Goal: Transaction & Acquisition: Purchase product/service

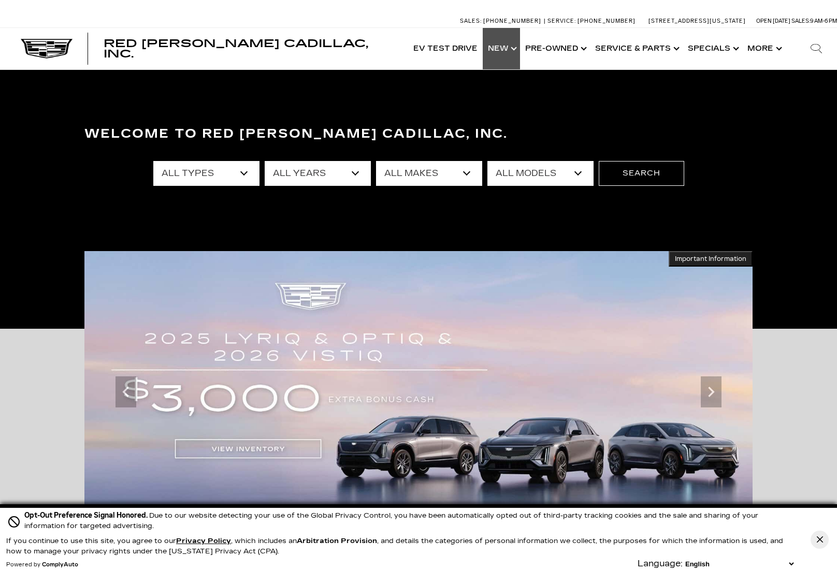
click at [520, 50] on link "Show New" at bounding box center [501, 48] width 37 height 41
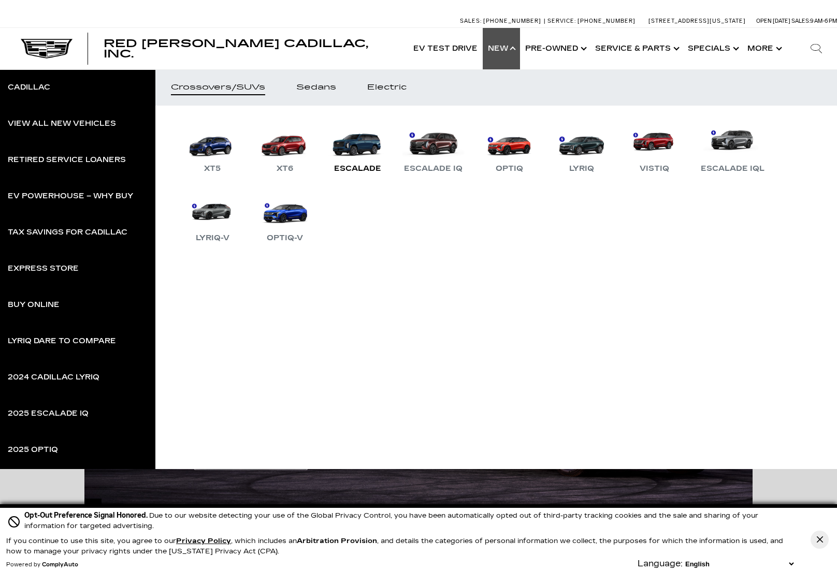
click at [382, 135] on link "Escalade" at bounding box center [357, 148] width 62 height 54
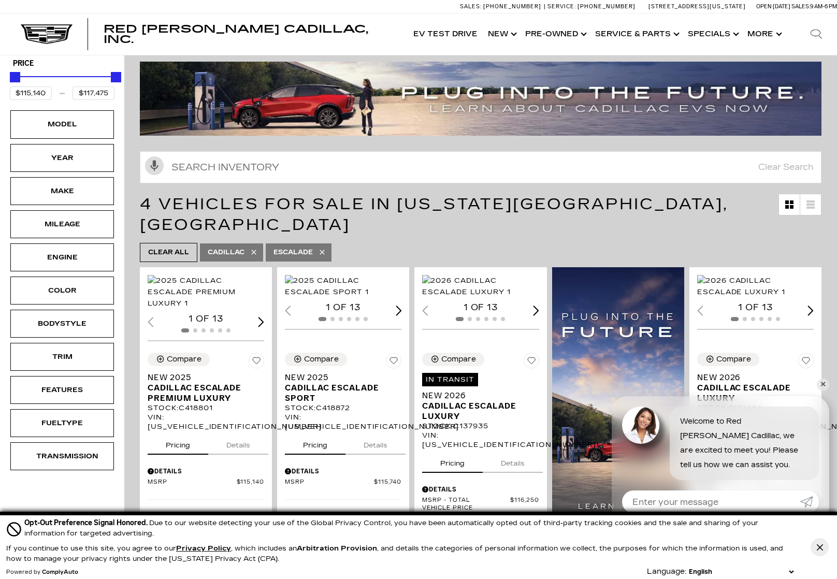
scroll to position [52, 0]
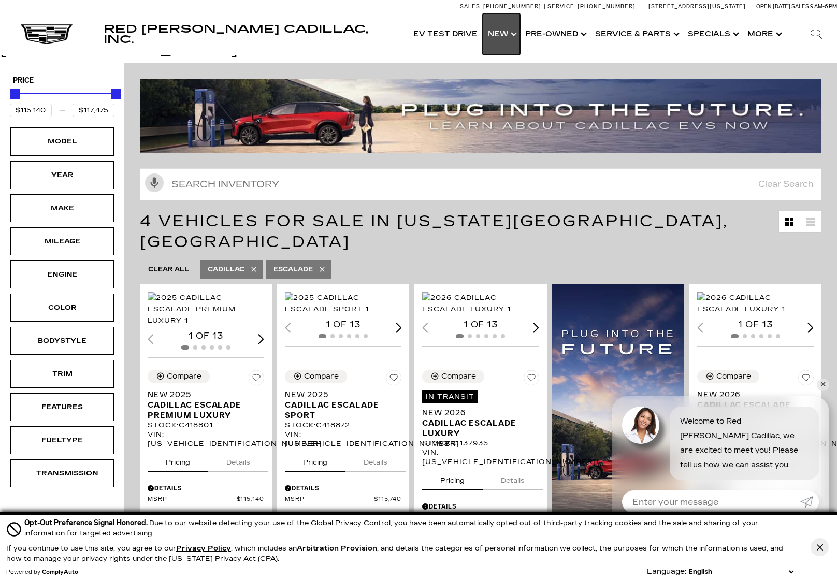
click at [519, 34] on link "Show New" at bounding box center [501, 33] width 37 height 41
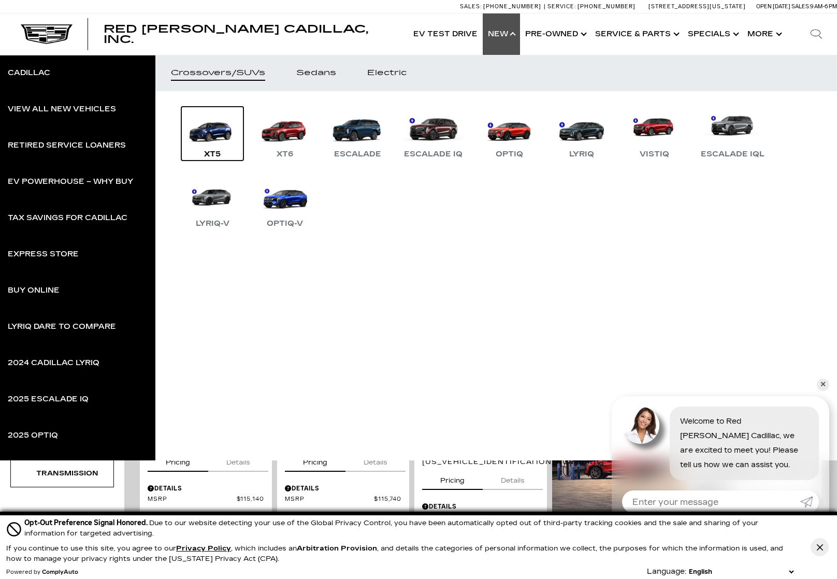
click at [208, 129] on link "XT5" at bounding box center [212, 134] width 62 height 54
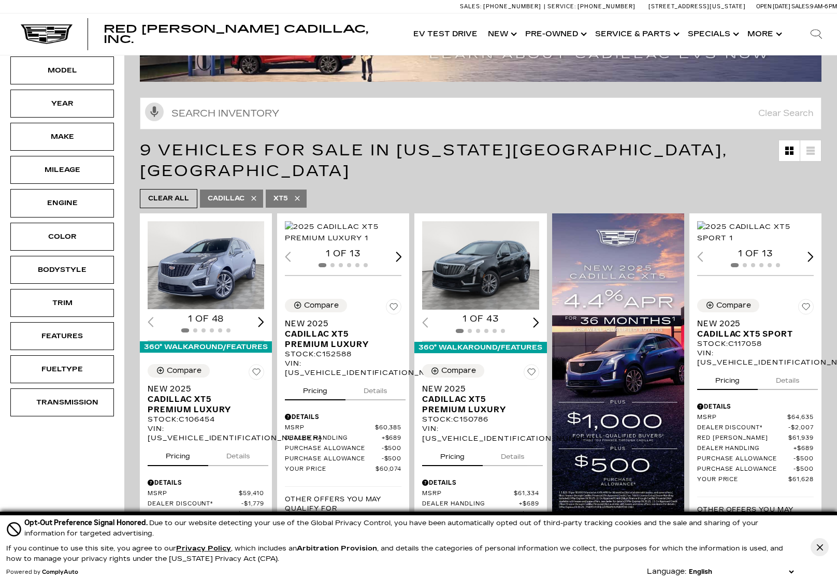
scroll to position [52, 0]
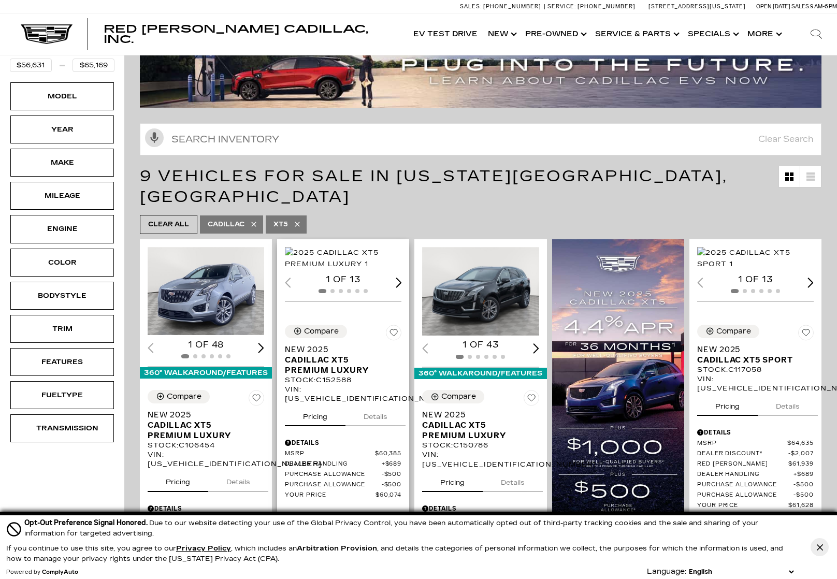
click at [349, 256] on img "1 / 2" at bounding box center [344, 258] width 118 height 23
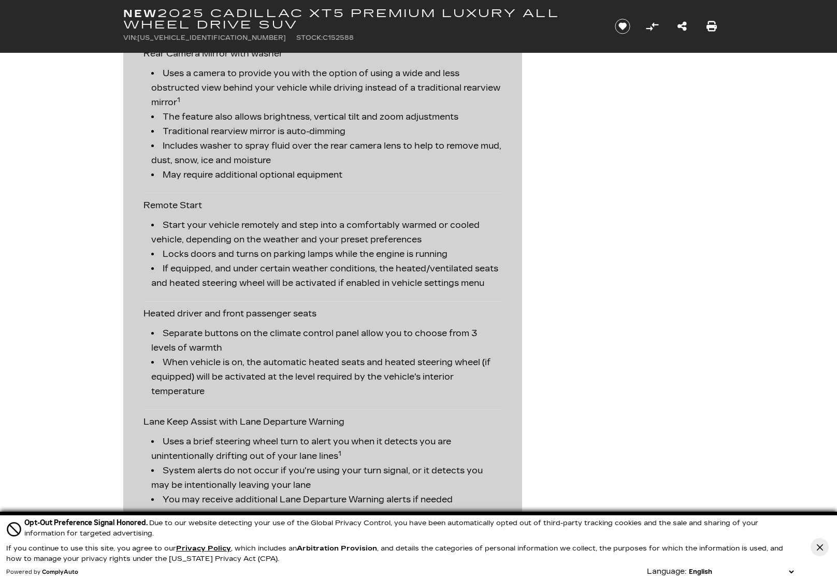
scroll to position [1657, 0]
